Goal: Information Seeking & Learning: Learn about a topic

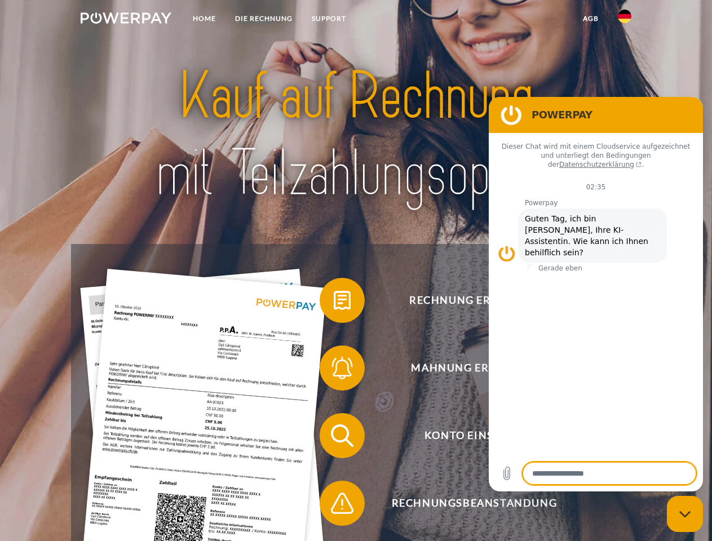
click at [126, 20] on img at bounding box center [126, 17] width 91 height 11
click at [625, 20] on img at bounding box center [625, 17] width 14 height 14
click at [590, 19] on link "agb" at bounding box center [590, 18] width 35 height 20
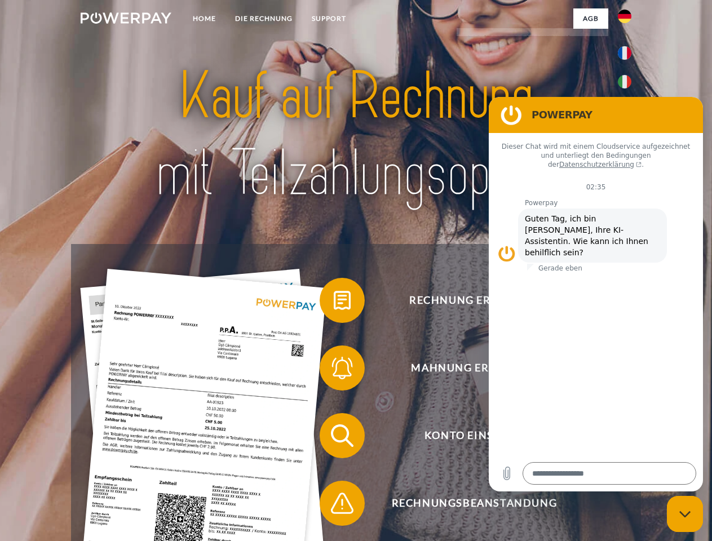
click at [334, 303] on span at bounding box center [325, 300] width 56 height 56
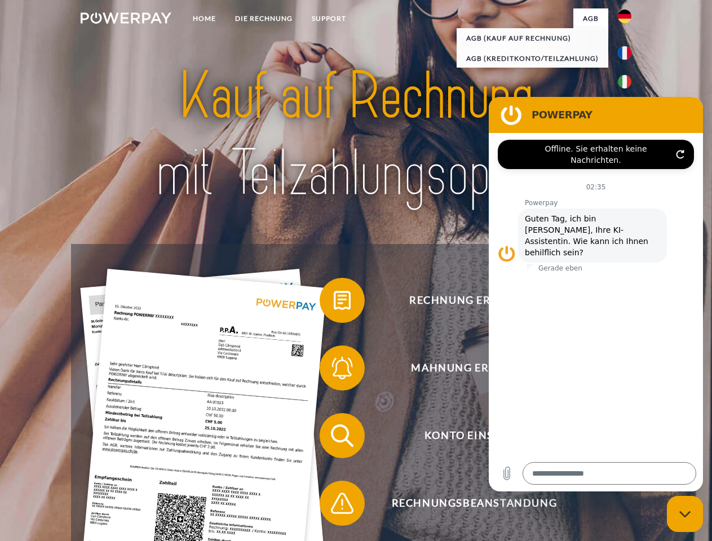
click at [334, 370] on span at bounding box center [325, 368] width 56 height 56
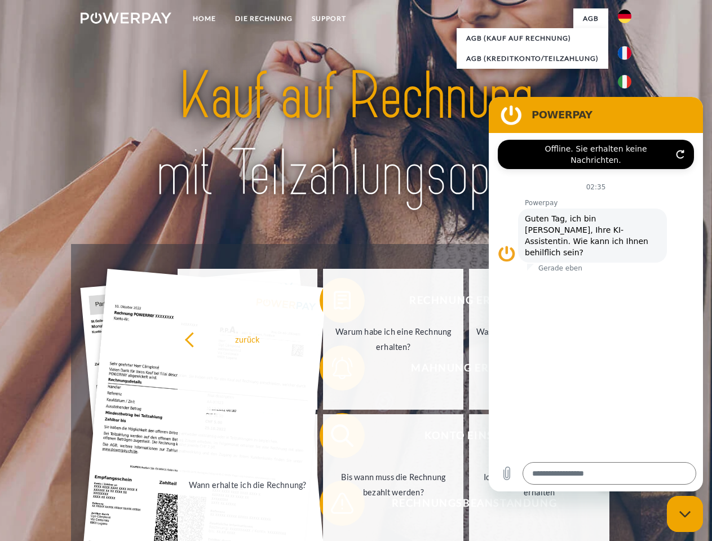
click at [334, 438] on link "Bis wann muss die Rechnung bezahlt werden?" at bounding box center [393, 484] width 140 height 141
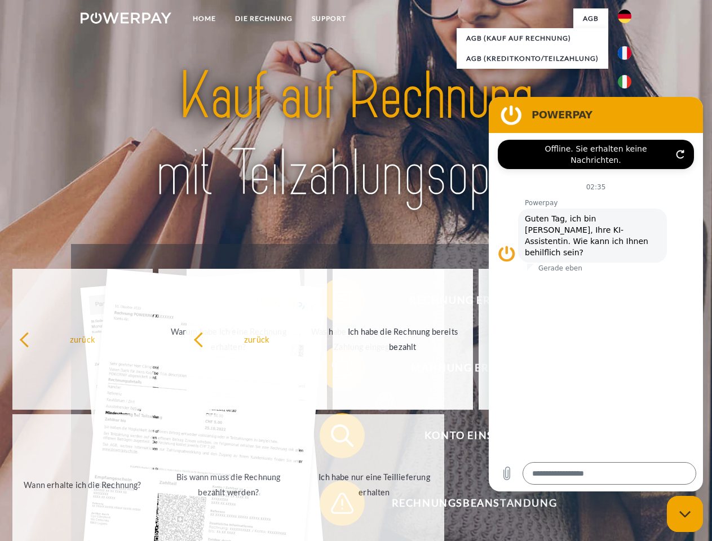
click at [334, 506] on span at bounding box center [325, 503] width 56 height 56
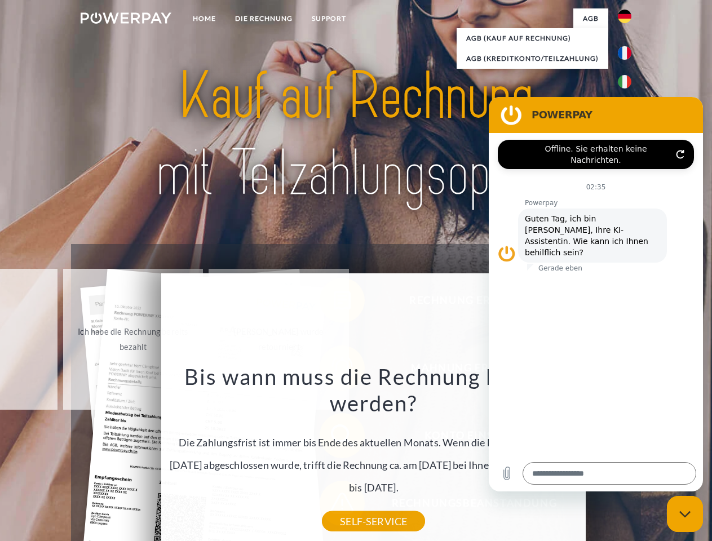
click at [685, 514] on icon "Messaging-Fenster schließen" at bounding box center [685, 514] width 12 height 7
type textarea "*"
